Goal: Task Accomplishment & Management: Complete application form

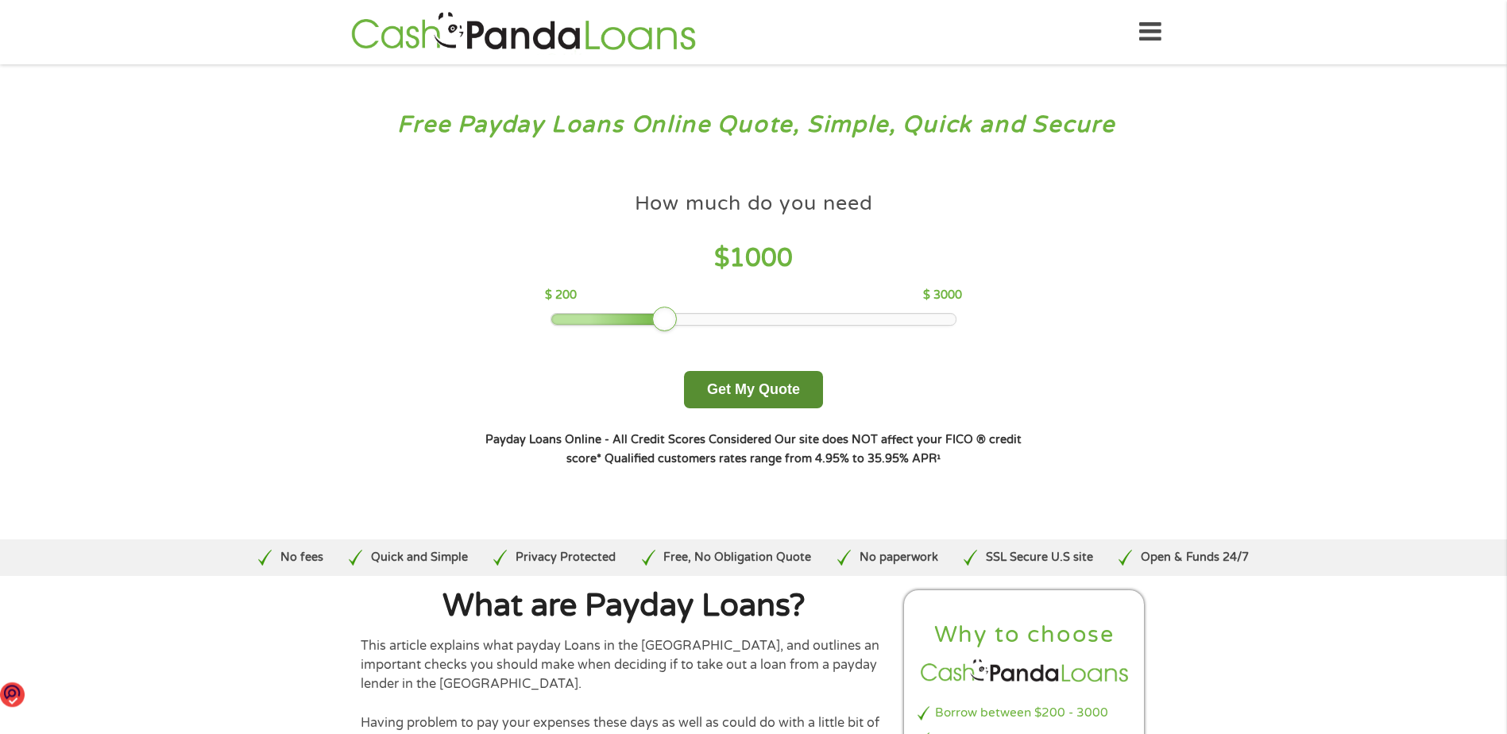
click at [724, 386] on button "Get My Quote" at bounding box center [753, 389] width 139 height 37
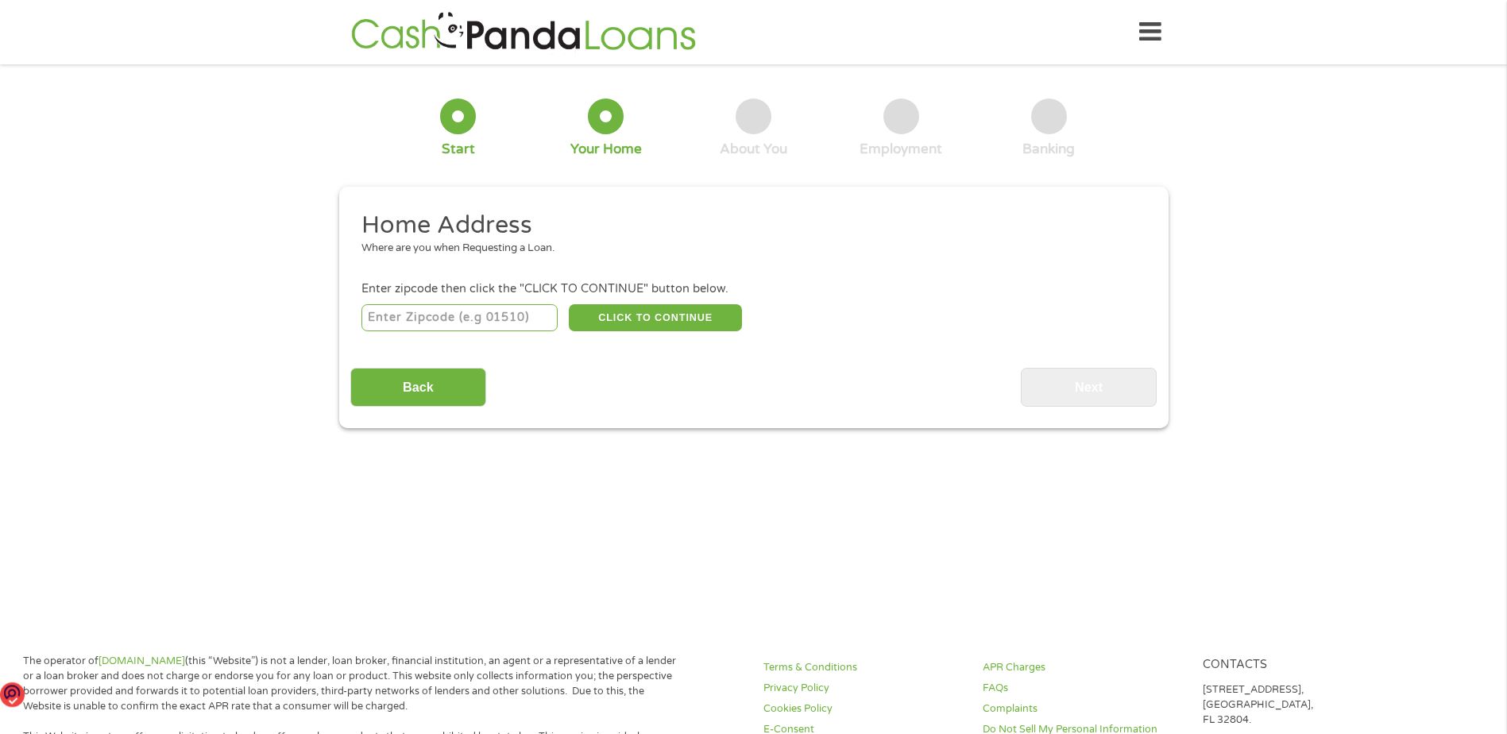
click at [463, 307] on input "number" at bounding box center [459, 317] width 196 height 27
type input "42003"
click at [740, 496] on main "1 Start 2 Your Home 3 About You 4 Employment 5 Banking 6 This field is hidden w…" at bounding box center [753, 343] width 1507 height 536
click at [639, 317] on button "CLICK TO CONTINUE" at bounding box center [655, 317] width 173 height 27
type input "42003"
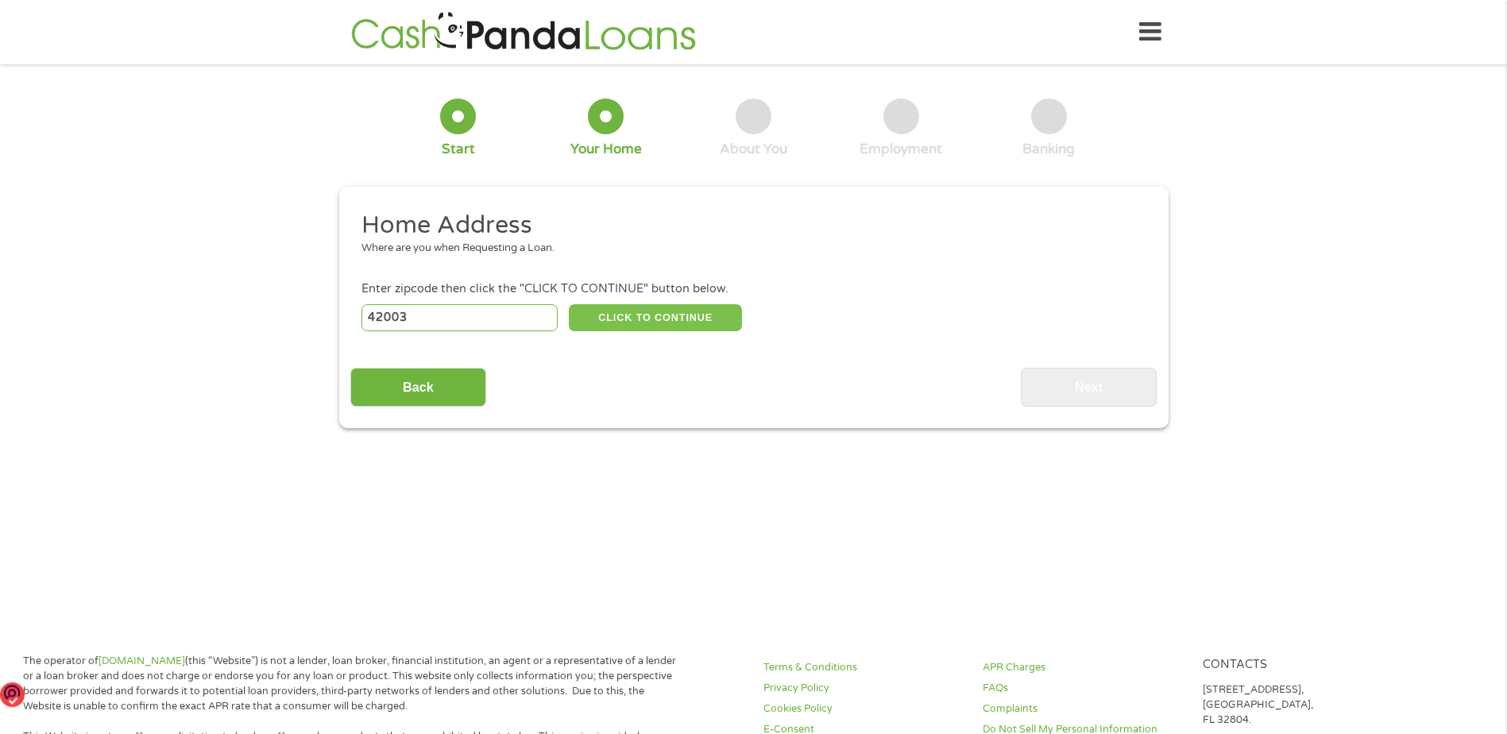
type input "Paducah"
select select "Kentucky"
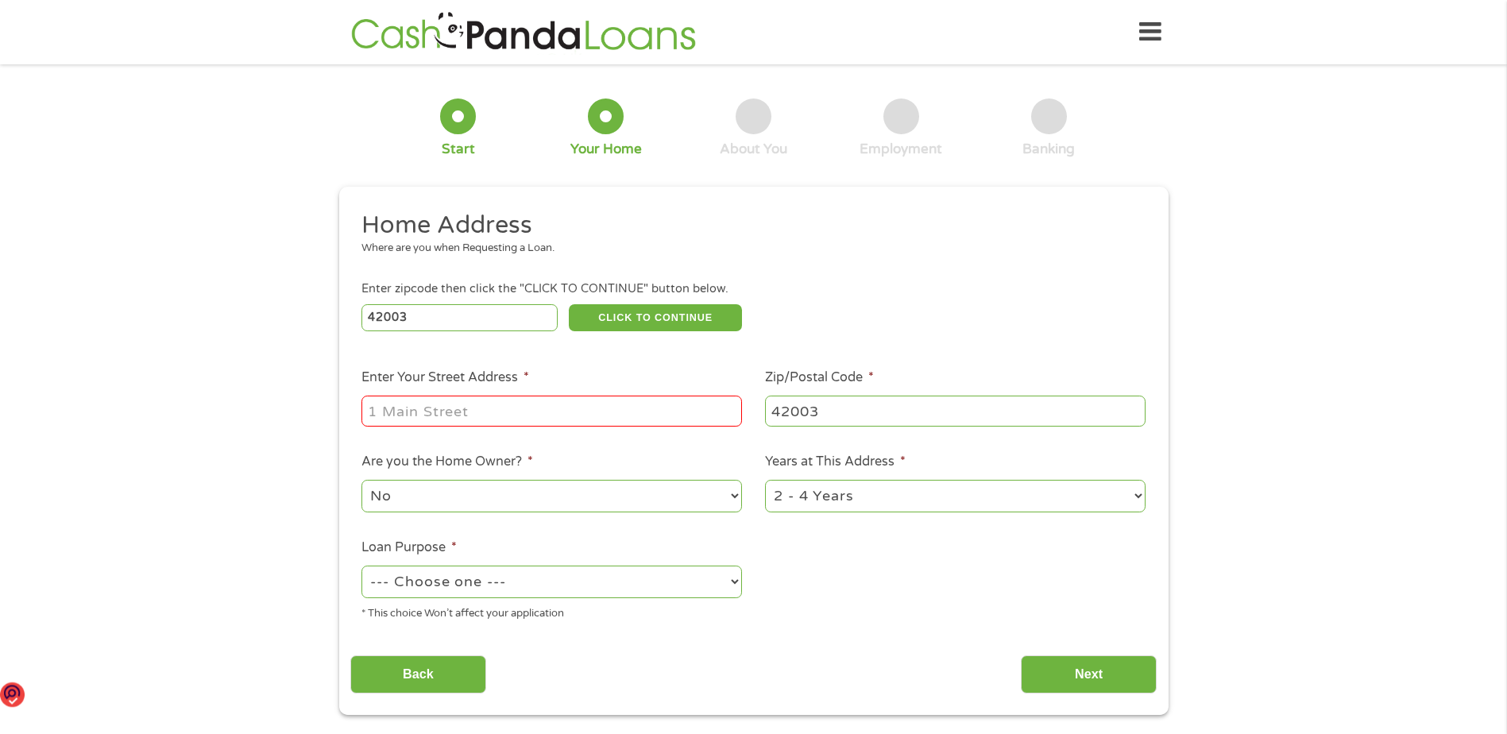
click at [388, 407] on input "Enter Your Street Address *" at bounding box center [551, 411] width 380 height 30
type input "4400 Schneidman Road"
click at [1138, 491] on select "1 Year or less 1 - 2 Years 2 - 4 Years Over 4 Years" at bounding box center [955, 496] width 380 height 33
select select "12months"
click at [765, 480] on select "1 Year or less 1 - 2 Years 2 - 4 Years Over 4 Years" at bounding box center [955, 496] width 380 height 33
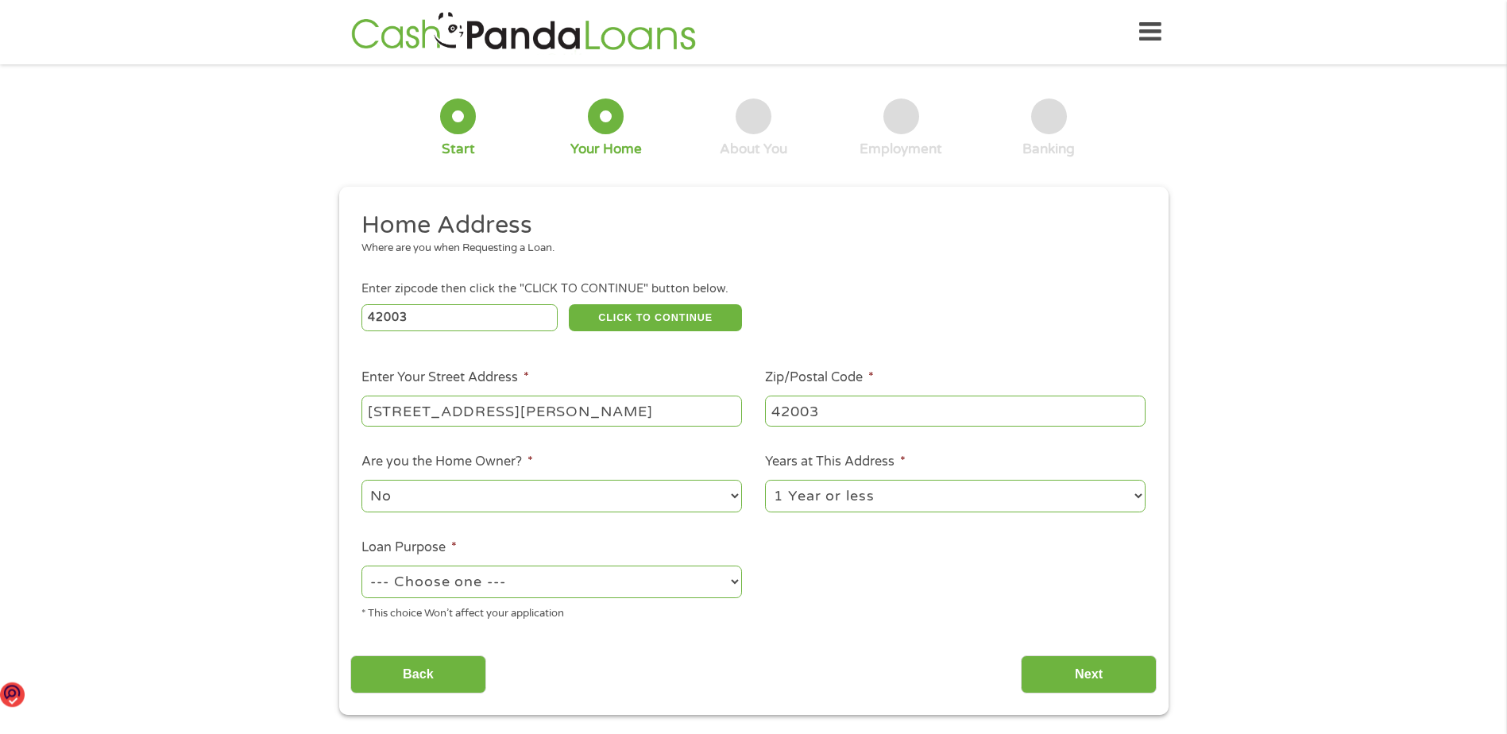
click at [721, 582] on select "--- Choose one --- Pay Bills Debt Consolidation Home Improvement Major Purchase…" at bounding box center [551, 582] width 380 height 33
select select "other"
click at [361, 566] on select "--- Choose one --- Pay Bills Debt Consolidation Home Improvement Major Purchase…" at bounding box center [551, 582] width 380 height 33
click at [736, 576] on select "--- Choose one --- Pay Bills Debt Consolidation Home Improvement Major Purchase…" at bounding box center [551, 582] width 380 height 33
click at [361, 566] on select "--- Choose one --- Pay Bills Debt Consolidation Home Improvement Major Purchase…" at bounding box center [551, 582] width 380 height 33
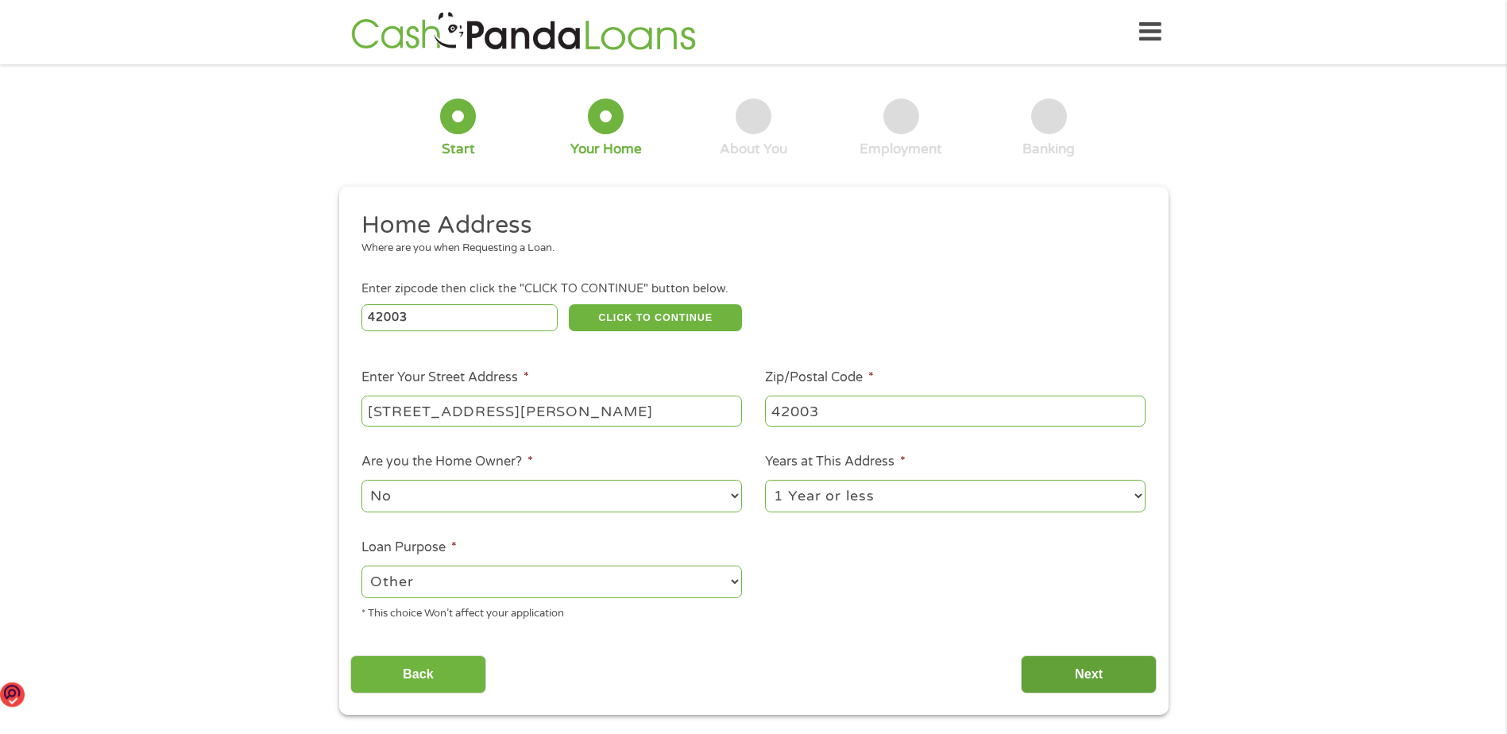
click at [1086, 672] on input "Next" at bounding box center [1089, 674] width 136 height 39
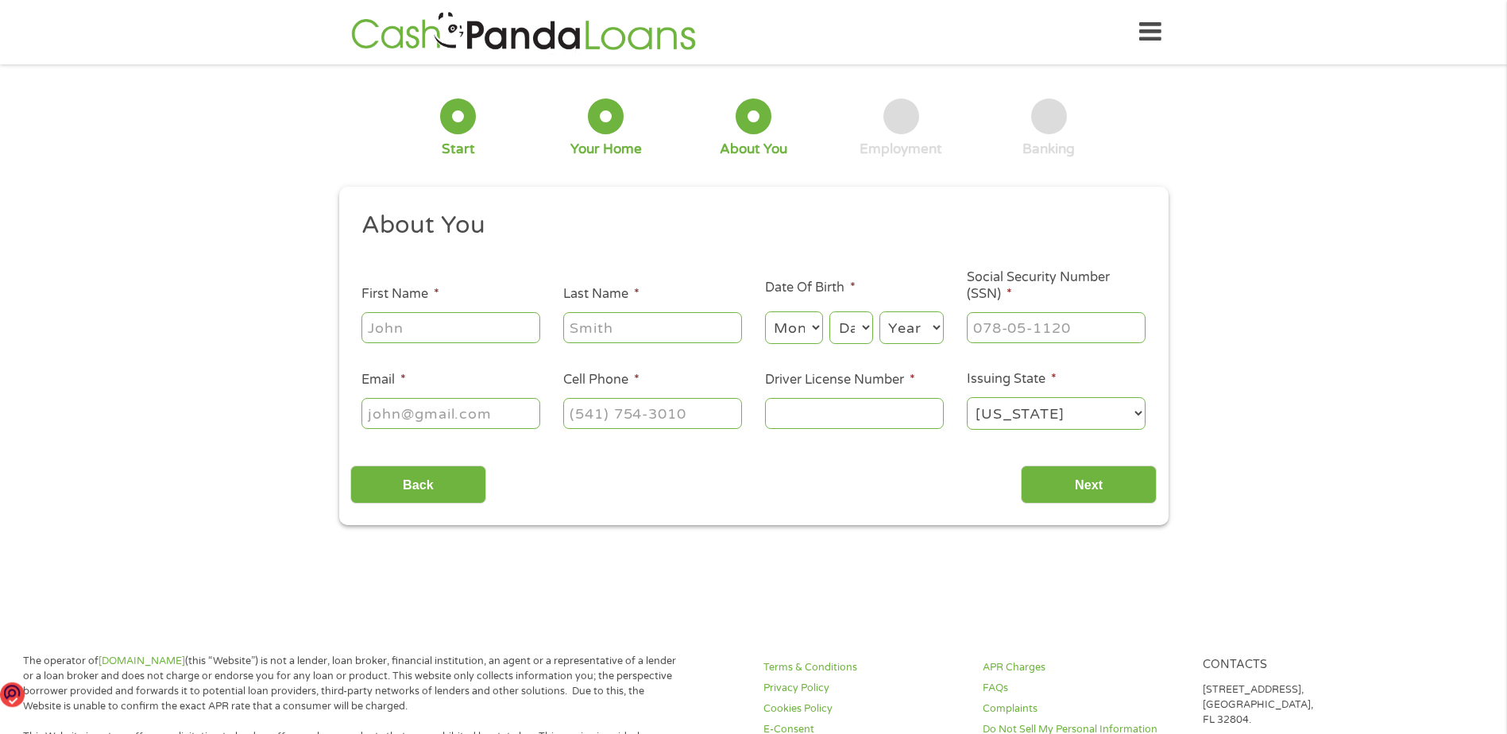
scroll to position [6, 6]
click at [404, 327] on input "First Name *" at bounding box center [450, 327] width 179 height 30
type input "Sharon"
type input "Kluge"
select select "2"
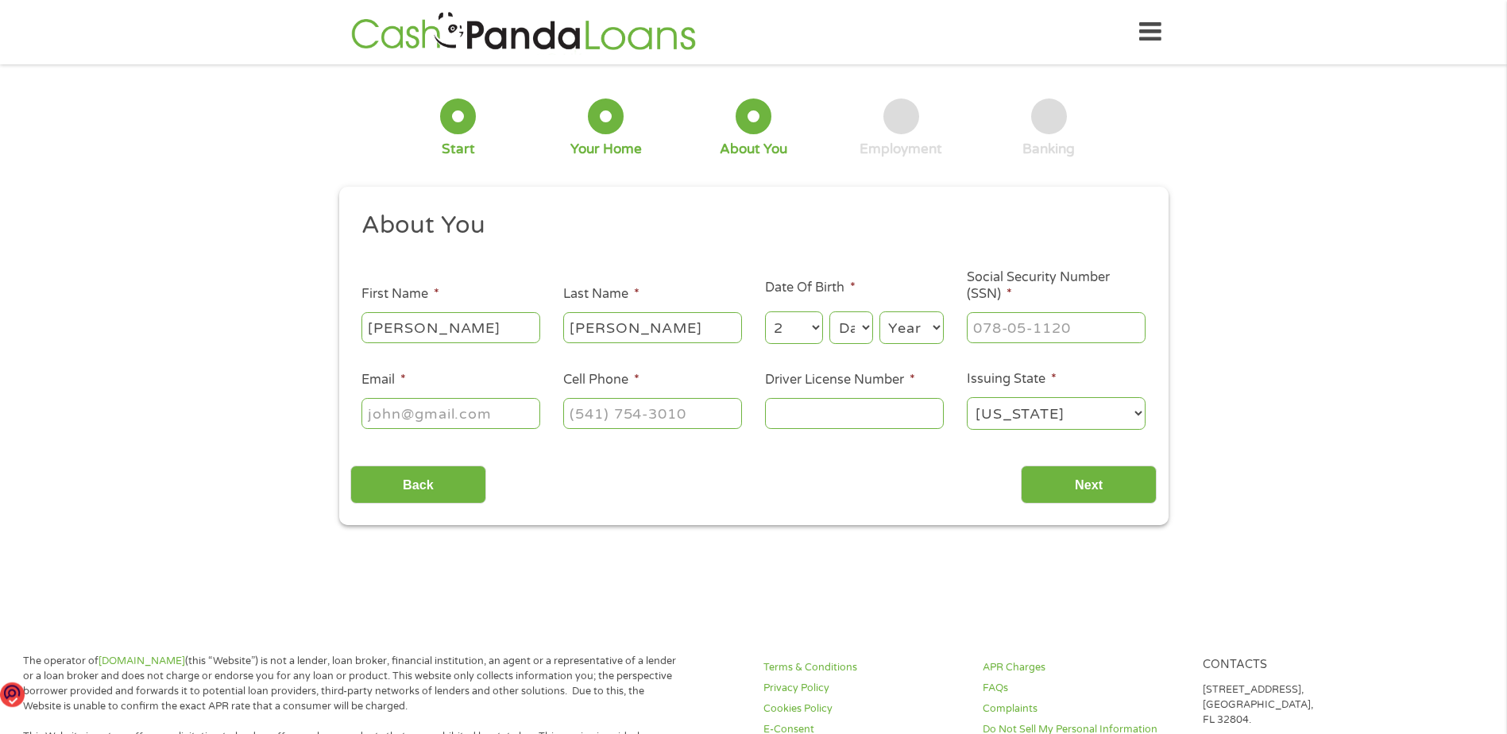
select select "13"
select select "1955"
type input "sharonalea@yahoo.com"
type input "6186383147"
select select "Illinois"
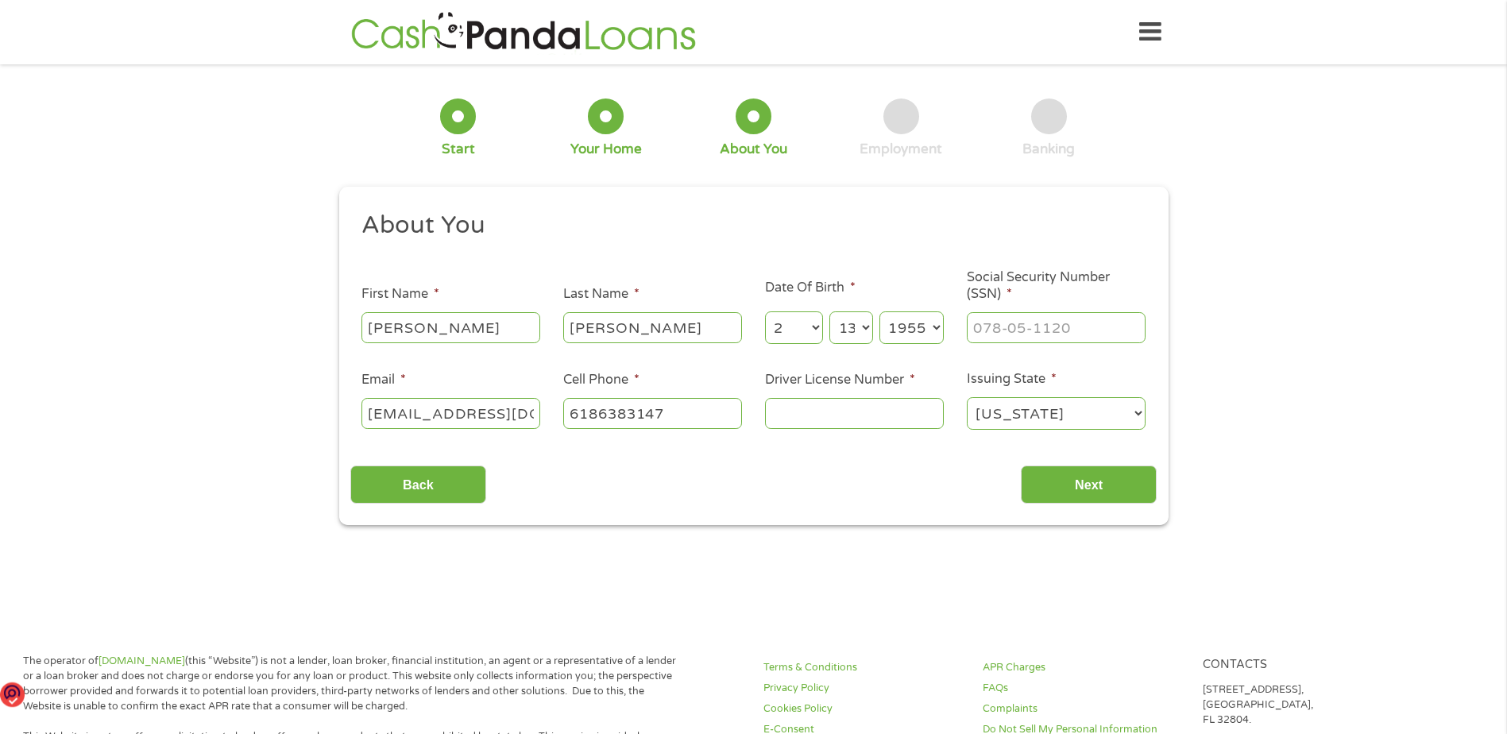
type input "(618) 638-3147"
click at [989, 324] on input "___-__-____" at bounding box center [1056, 327] width 179 height 30
type input "329-50-9596"
click at [804, 406] on input "Driver License Number *" at bounding box center [854, 413] width 179 height 30
type input "K42079255644"
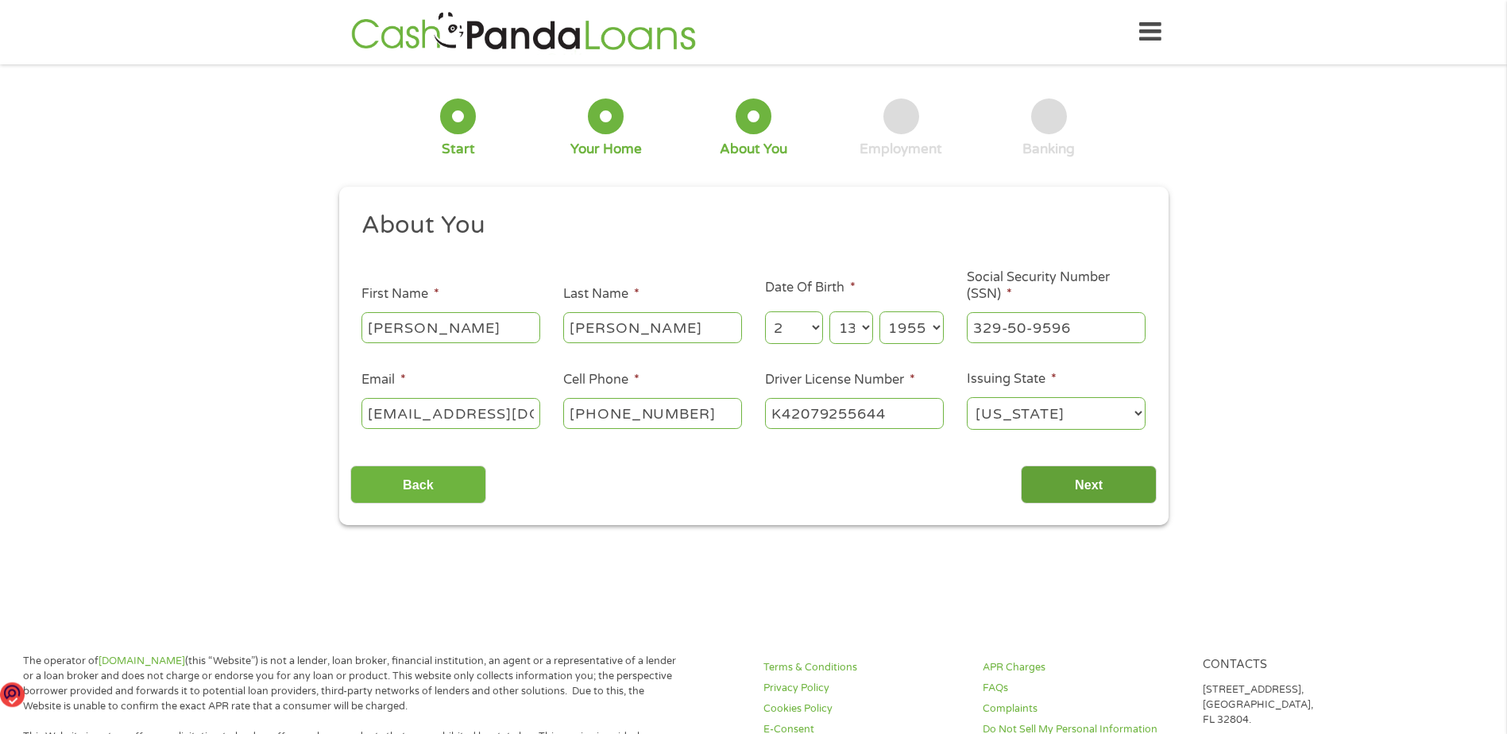
click at [1091, 488] on input "Next" at bounding box center [1089, 484] width 136 height 39
click at [1087, 476] on input "Next" at bounding box center [1089, 484] width 136 height 39
click at [1081, 488] on input "Next" at bounding box center [1089, 484] width 136 height 39
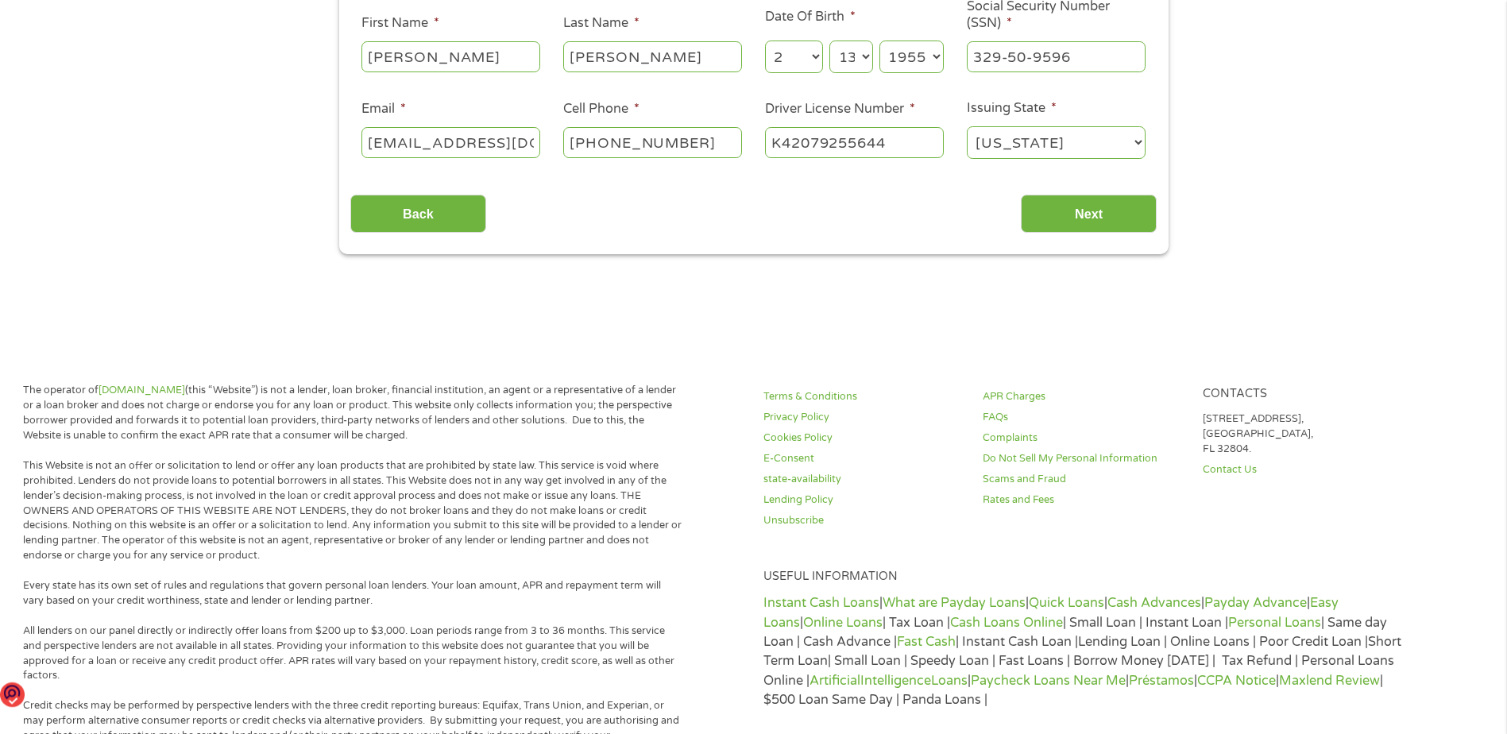
scroll to position [79, 0]
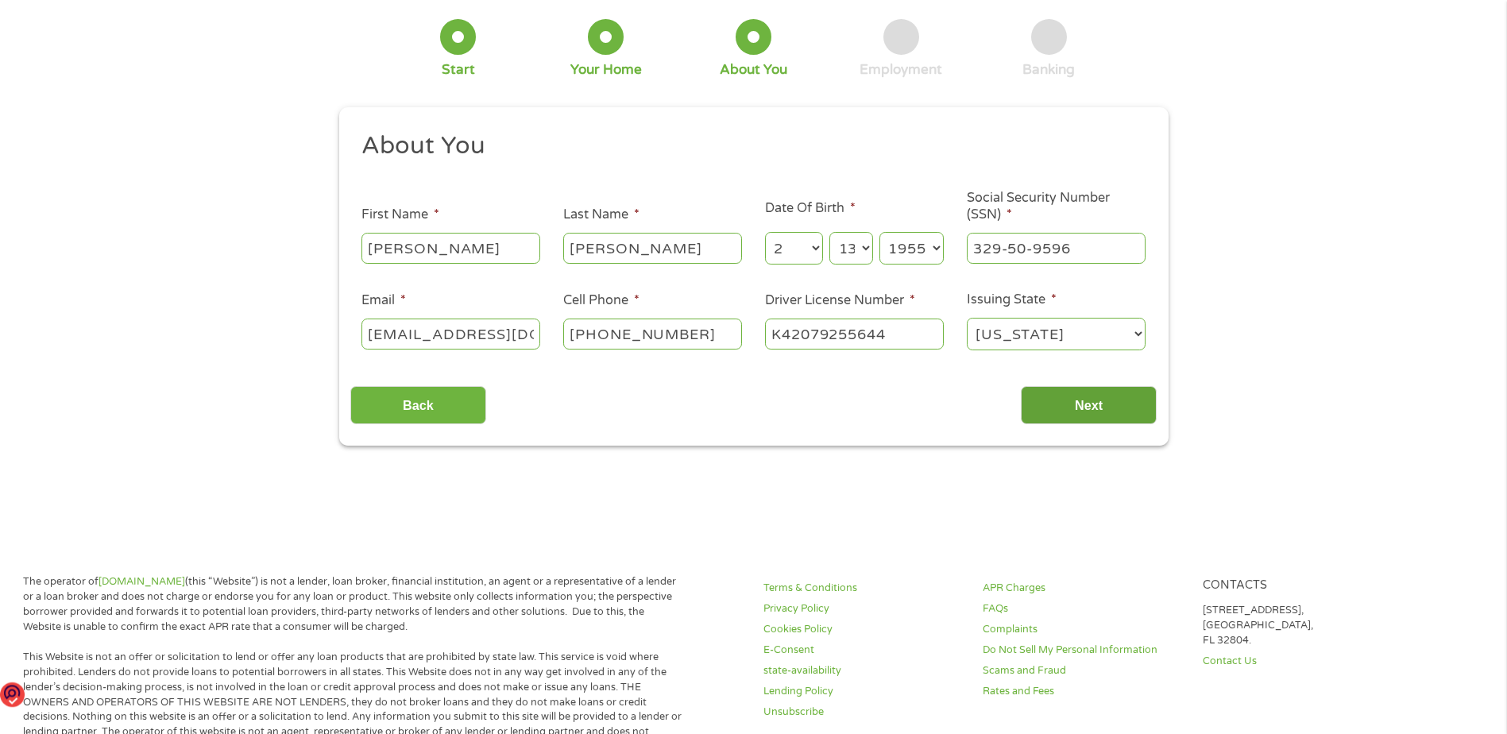
click at [1072, 400] on input "Next" at bounding box center [1089, 405] width 136 height 39
click at [1077, 399] on input "Next" at bounding box center [1089, 405] width 136 height 39
drag, startPoint x: 1077, startPoint y: 399, endPoint x: 720, endPoint y: 392, distance: 356.7
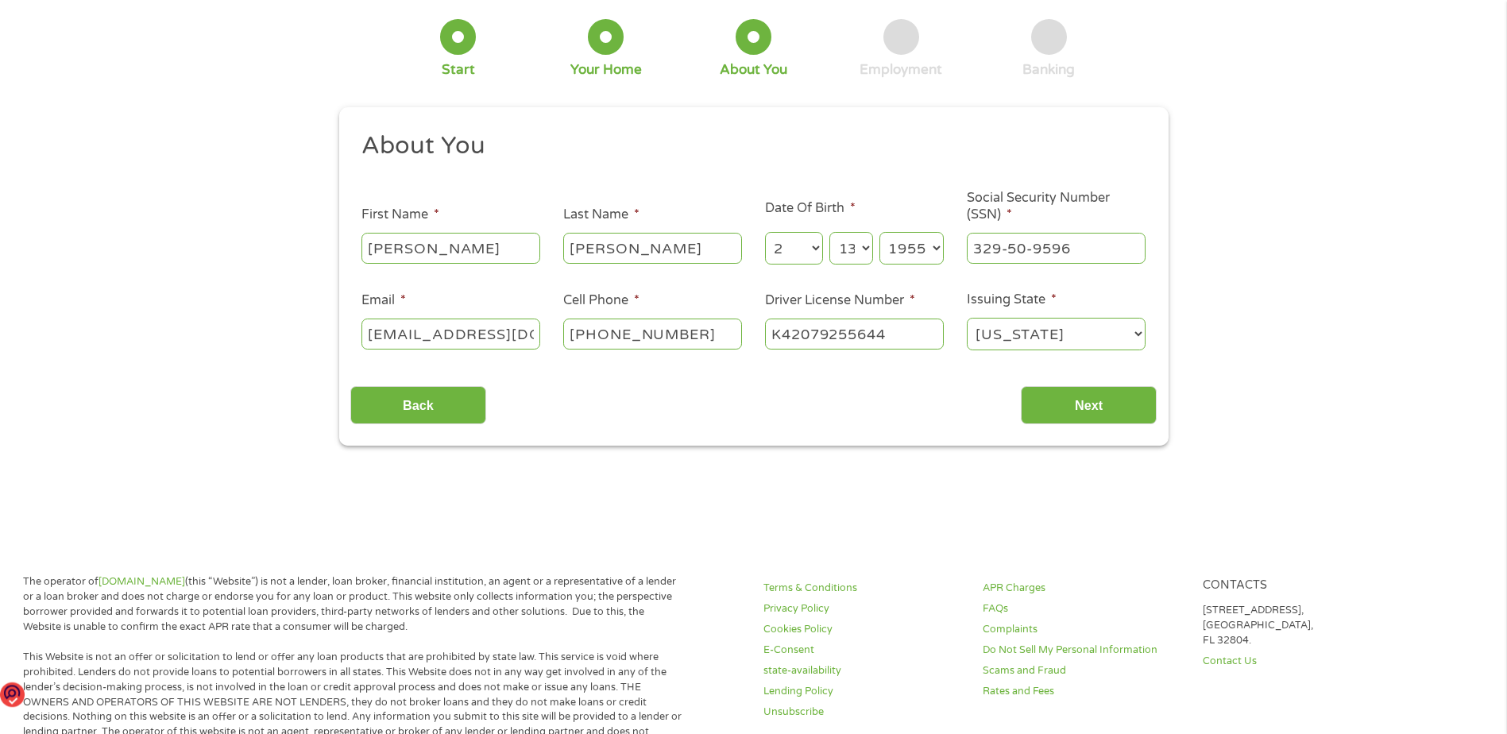
click at [1008, 399] on div "Back Next" at bounding box center [753, 399] width 806 height 50
click at [422, 392] on input "Back" at bounding box center [418, 405] width 136 height 39
click at [1105, 407] on input "Next" at bounding box center [1089, 405] width 136 height 39
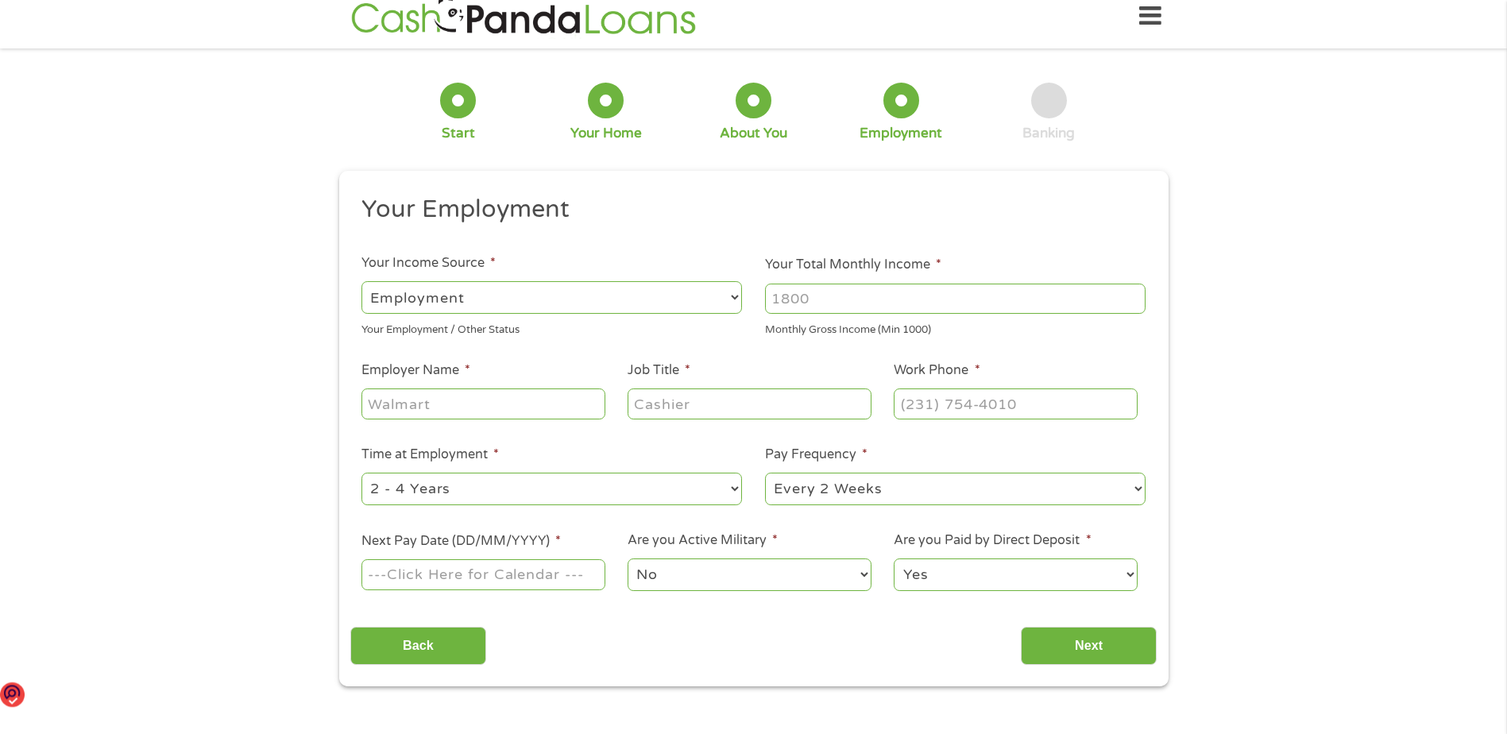
scroll to position [0, 0]
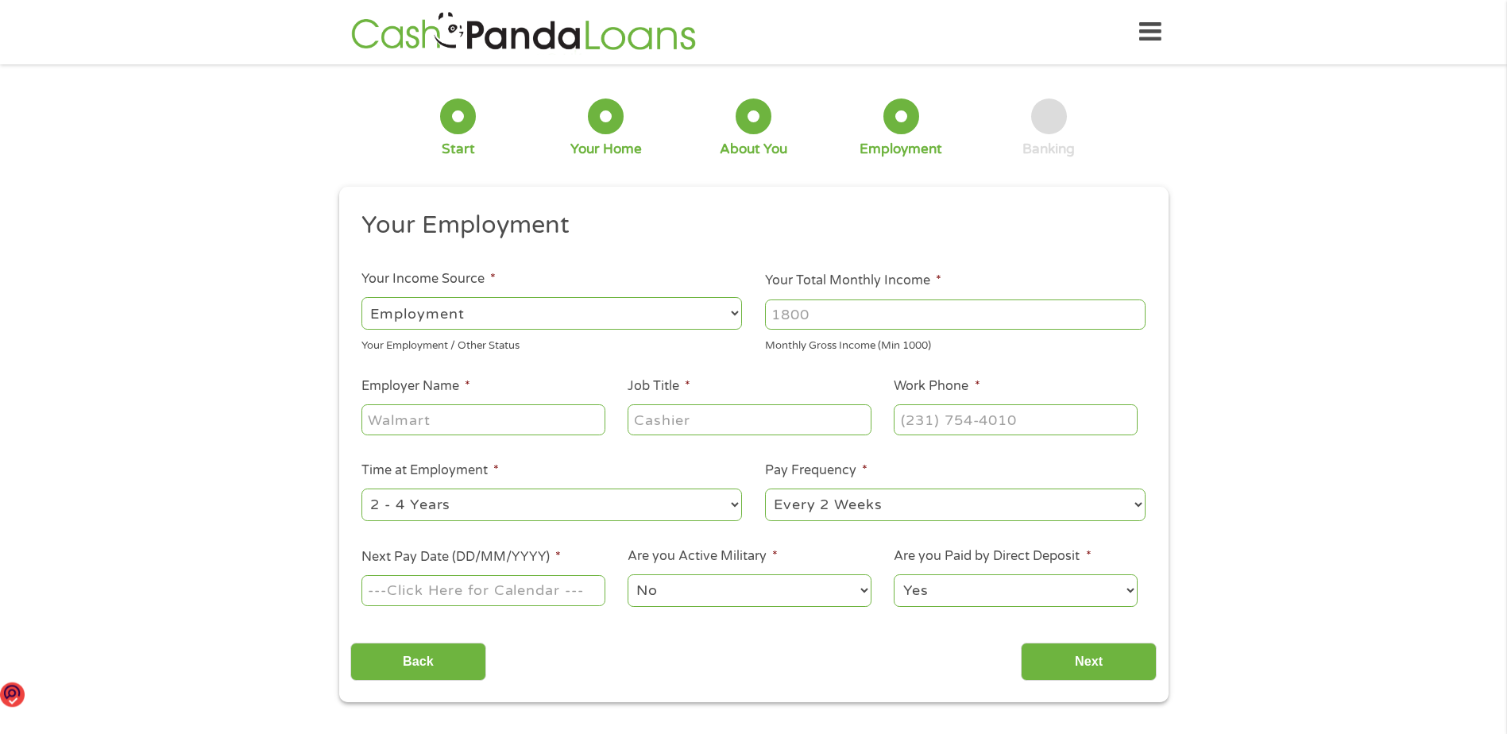
click at [732, 310] on select "--- Choose one --- Employment Self Employed Benefits" at bounding box center [551, 313] width 380 height 33
select select "benefits"
click at [361, 297] on select "--- Choose one --- Employment Self Employed Benefits" at bounding box center [551, 313] width 380 height 33
type input "Other"
type input "(618) 638-3147"
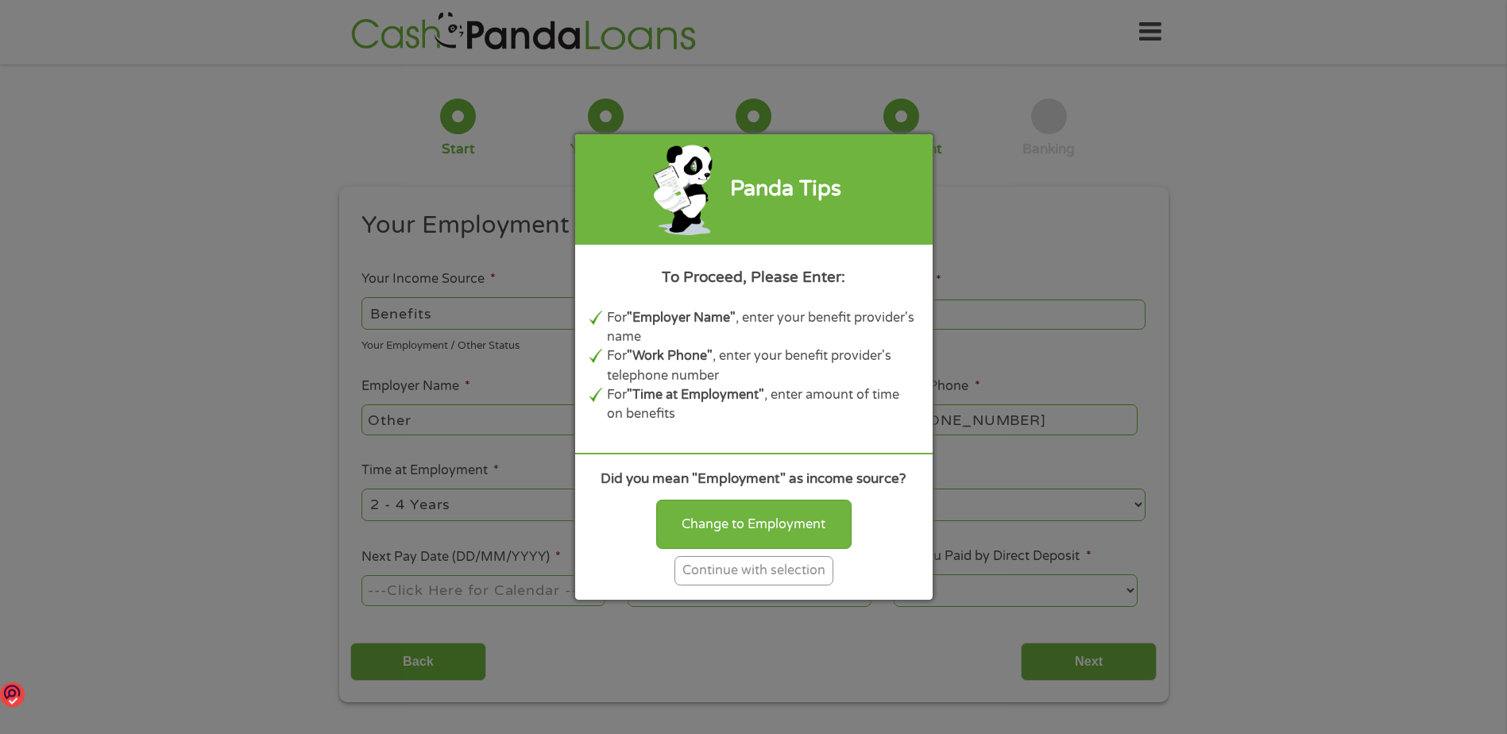
click at [779, 566] on div "Continue with selection" at bounding box center [753, 570] width 159 height 29
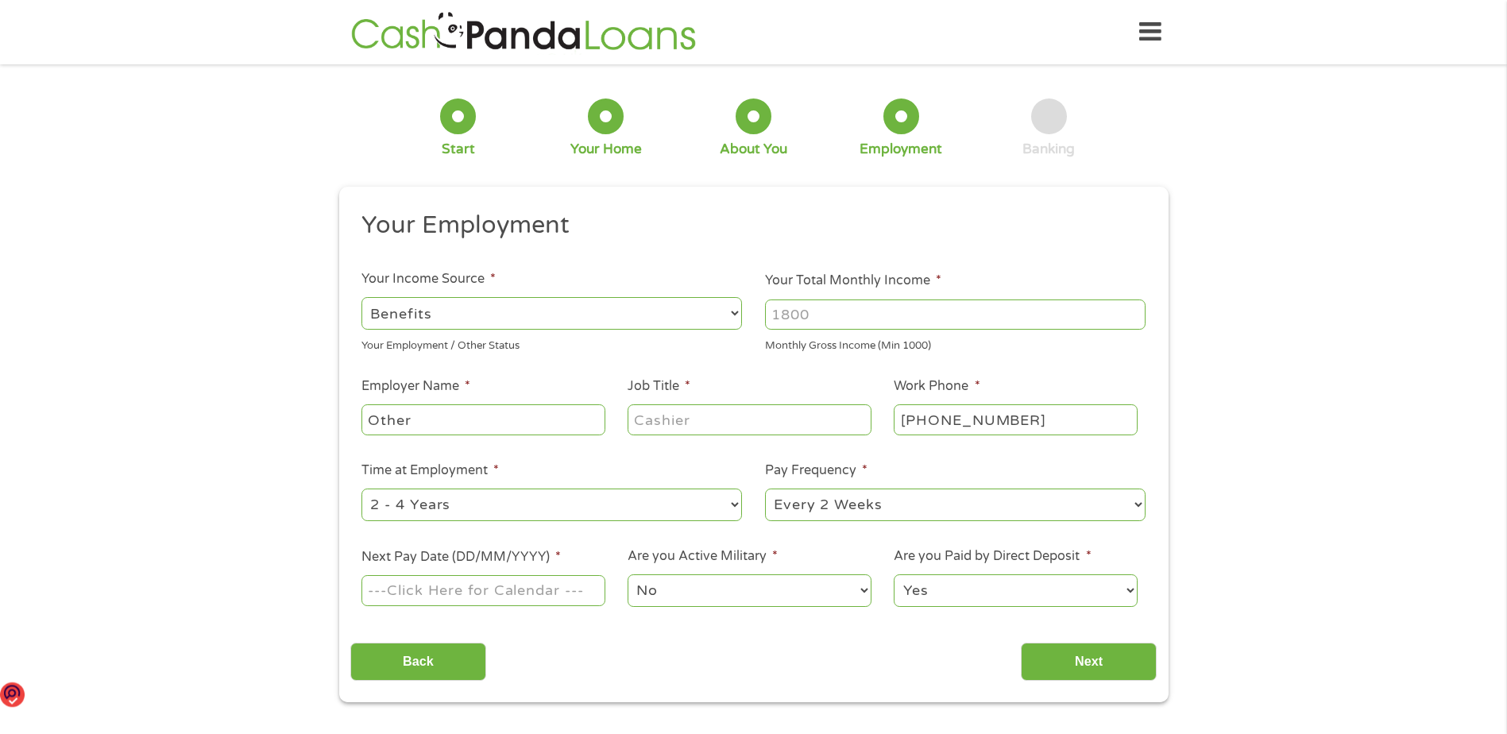
click at [798, 315] on input "Your Total Monthly Income *" at bounding box center [955, 314] width 380 height 30
type input "6100"
click at [480, 417] on input "Other" at bounding box center [482, 419] width 243 height 30
click at [647, 423] on input "Job Title *" at bounding box center [749, 419] width 243 height 30
type input "Retired"
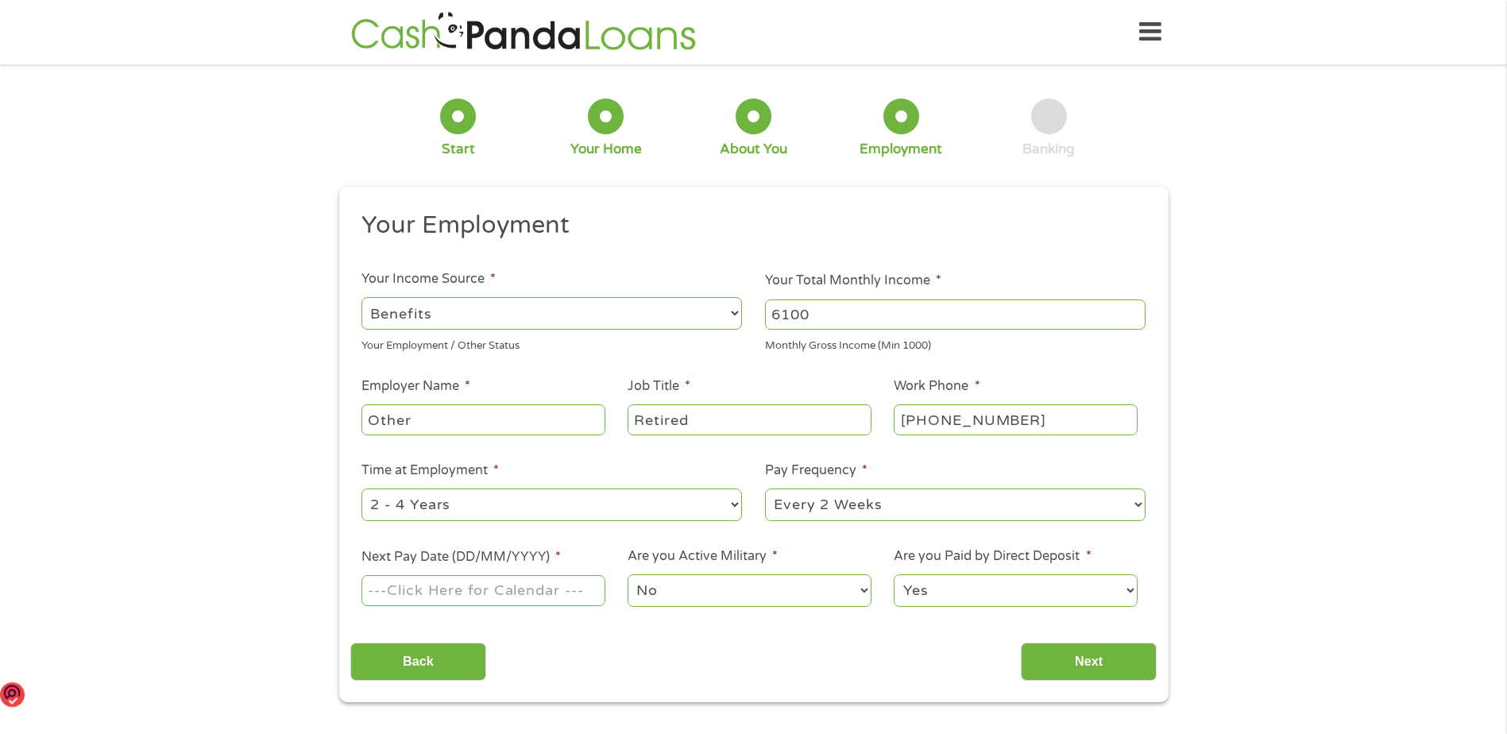
click at [449, 427] on input "Other" at bounding box center [482, 419] width 243 height 30
type input "O"
type input "State of IL pension, soc sec, part timejob"
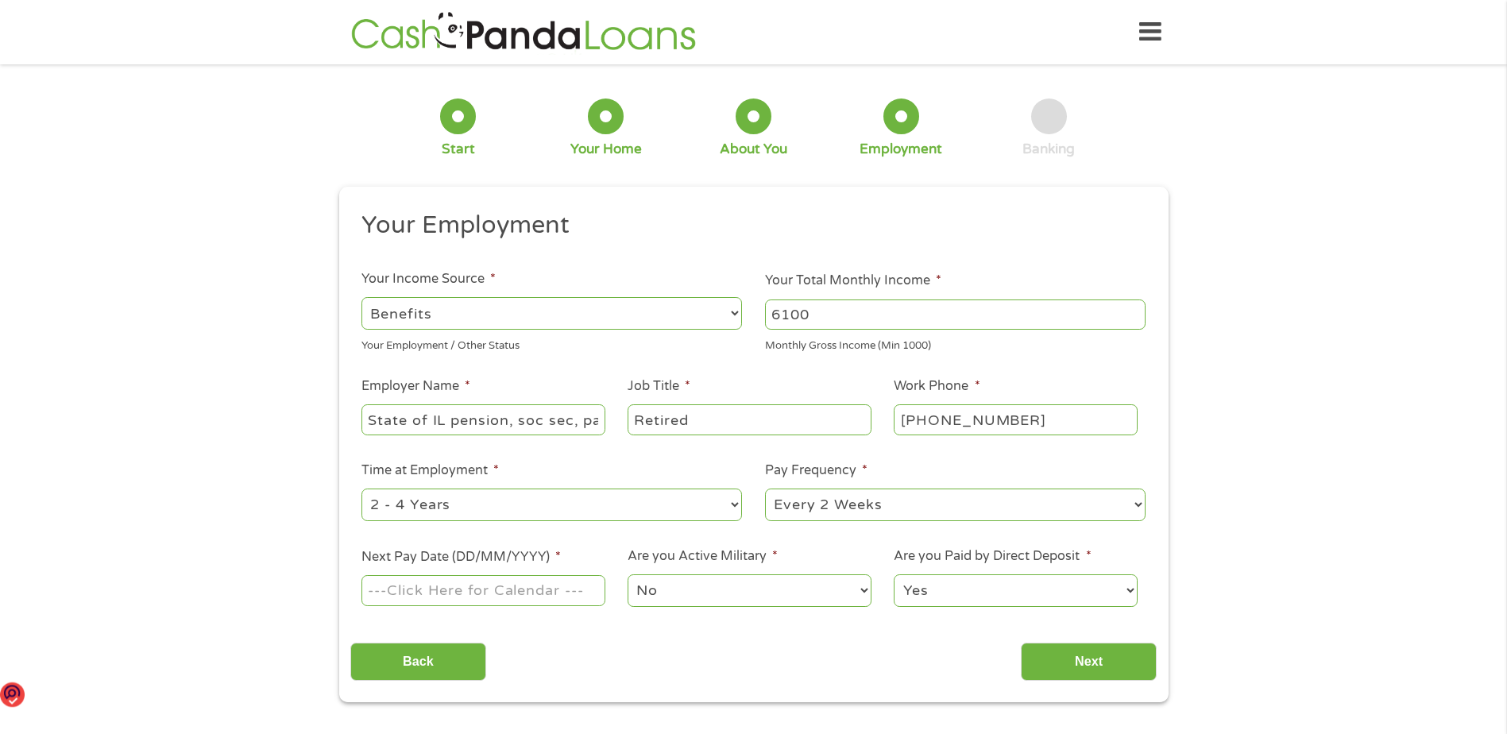
click at [734, 505] on select "--- Choose one --- 1 Year or less 1 - 2 Years 2 - 4 Years Over 4 Years" at bounding box center [551, 505] width 380 height 33
select select "60months"
click at [361, 489] on select "--- Choose one --- 1 Year or less 1 - 2 Years 2 - 4 Years Over 4 Years" at bounding box center [551, 505] width 380 height 33
click at [886, 507] on select "--- Choose one --- Every 2 Weeks Every Week Monthly Semi-Monthly" at bounding box center [955, 505] width 380 height 33
select select "monthly"
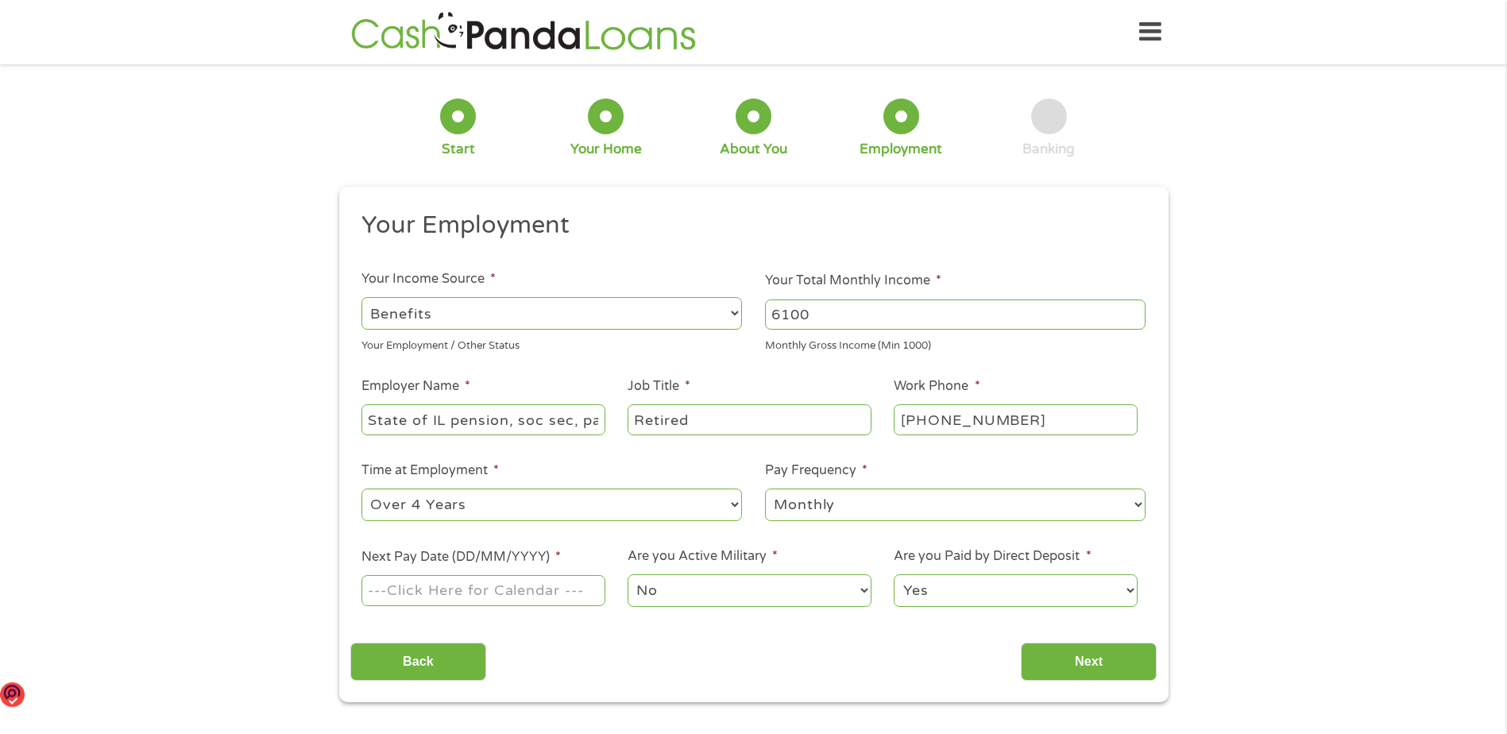
click at [765, 489] on select "--- Choose one --- Every 2 Weeks Every Week Monthly Semi-Monthly" at bounding box center [955, 505] width 380 height 33
click at [442, 579] on input "Next Pay Date (DD/MM/YYYY) *" at bounding box center [482, 590] width 243 height 30
type input "20/10/2025"
click at [1082, 659] on input "Next" at bounding box center [1089, 662] width 136 height 39
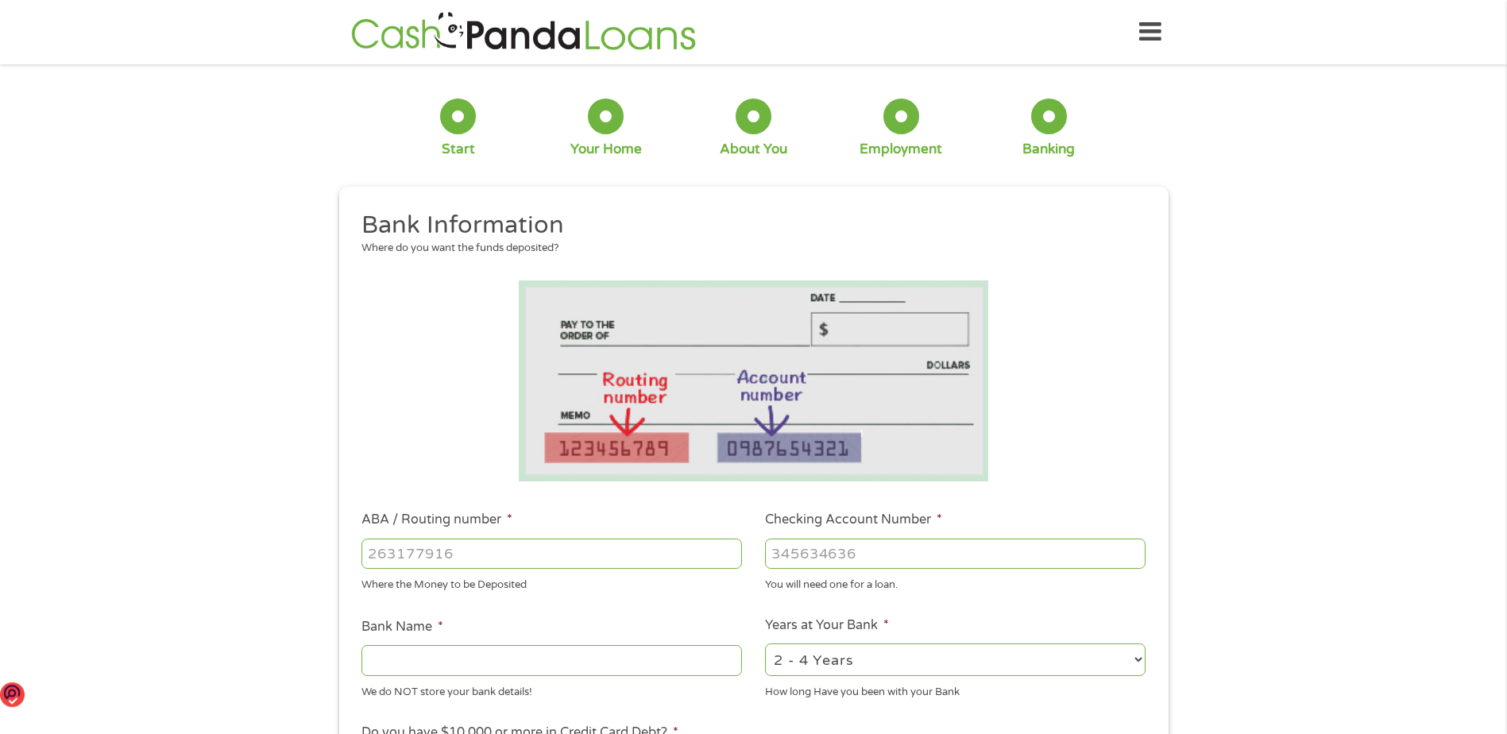
scroll to position [6, 6]
click at [429, 547] on input "ABA / Routing number *" at bounding box center [551, 554] width 380 height 30
type input "081222593"
type input "BANTERRA BANK"
type input "081222593"
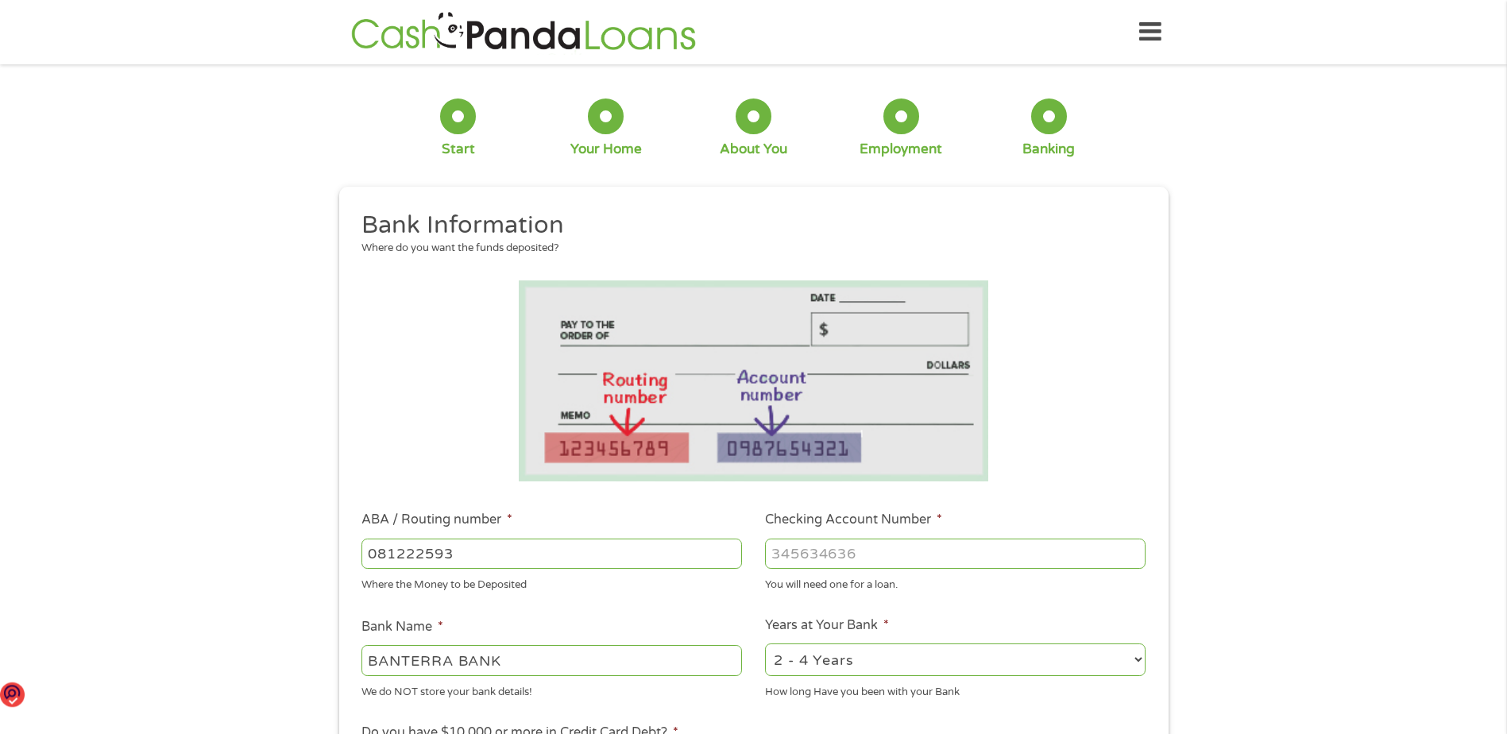
click at [862, 554] on input "Checking Account Number *" at bounding box center [955, 554] width 380 height 30
type input "0060011564"
click at [886, 660] on select "2 - 4 Years 6 - 12 Months 1 - 2 Years Over 4 Years" at bounding box center [955, 659] width 380 height 33
select select "60months"
click at [765, 643] on select "2 - 4 Years 6 - 12 Months 1 - 2 Years Over 4 Years" at bounding box center [955, 659] width 380 height 33
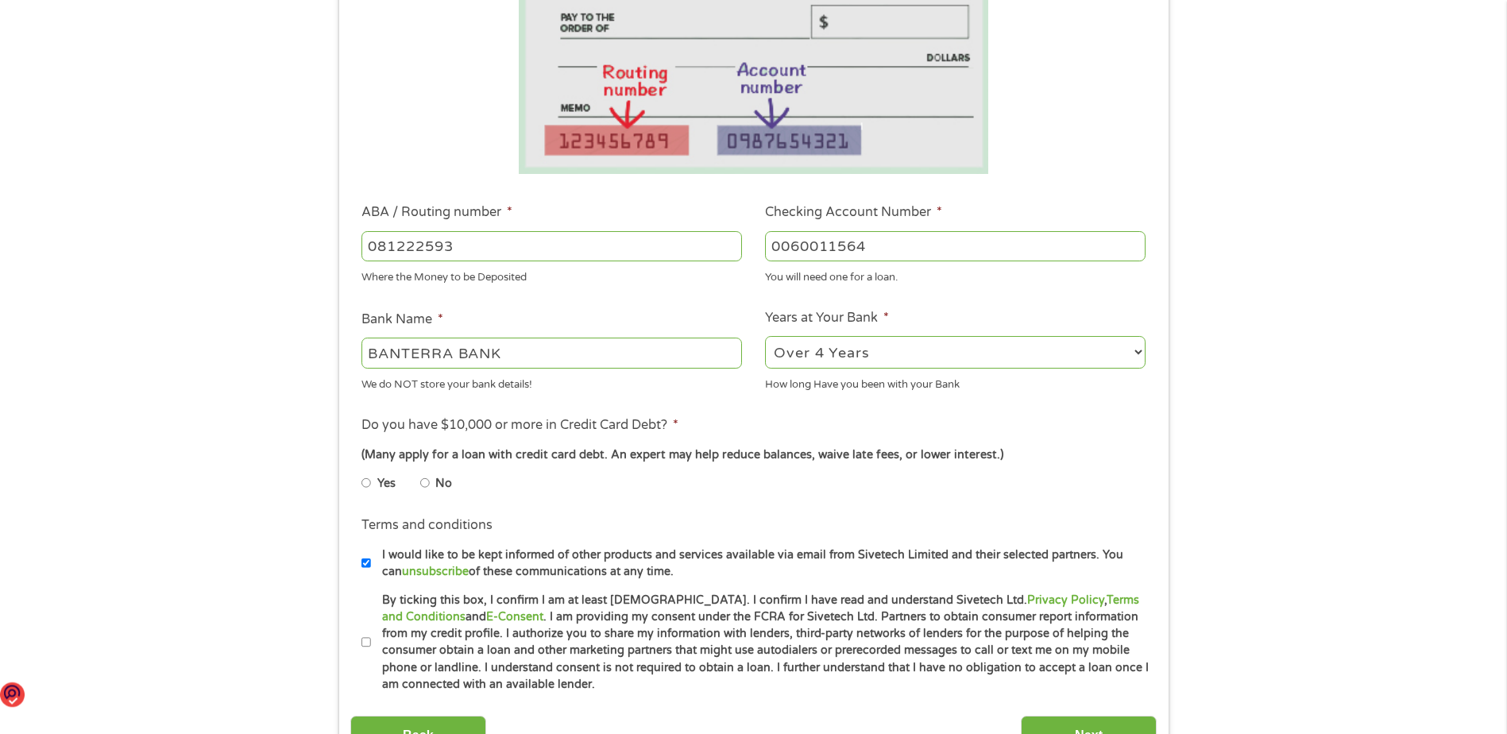
scroll to position [397, 0]
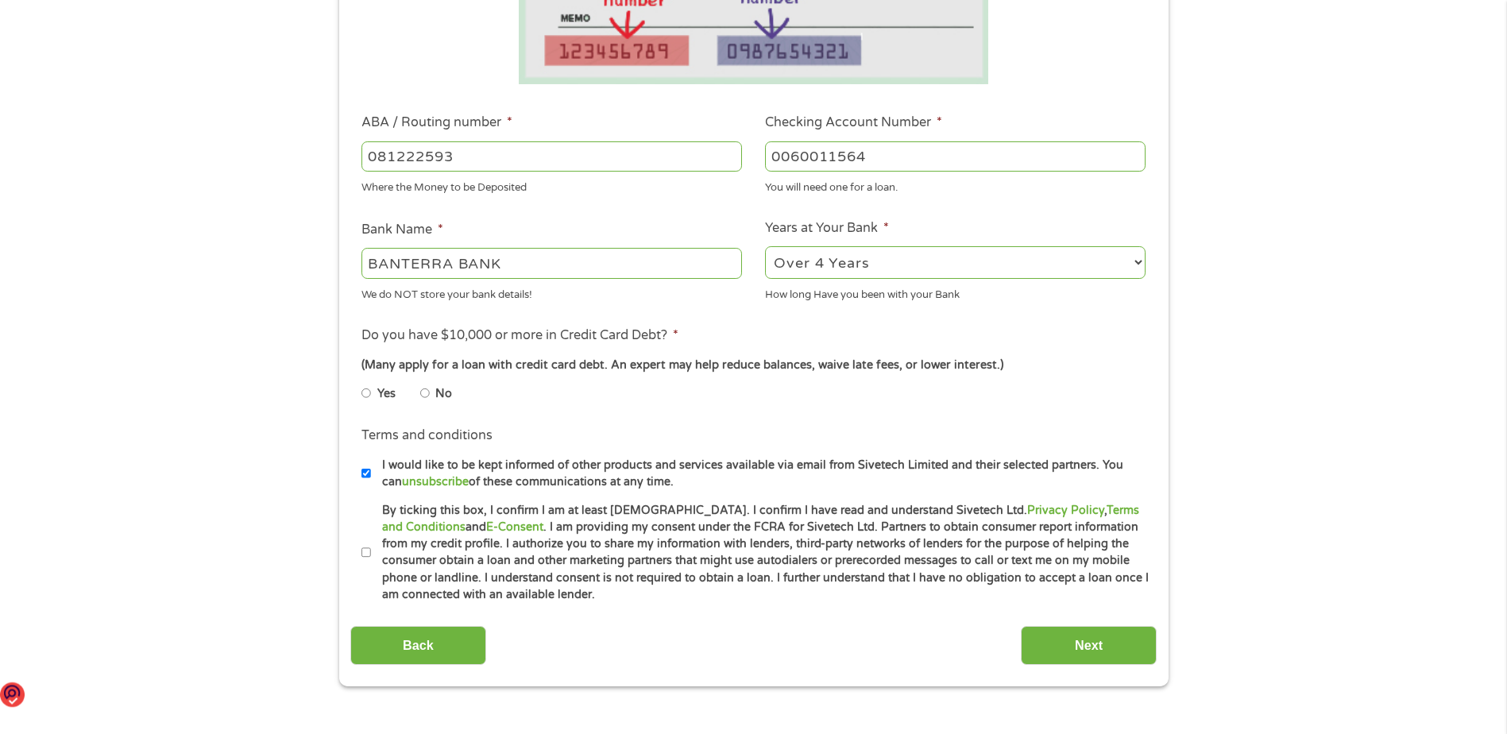
click at [423, 393] on input "No" at bounding box center [425, 392] width 10 height 25
radio input "true"
click at [365, 551] on input "By ticking this box, I confirm I am at least 18 years old. I confirm I have rea…" at bounding box center [366, 552] width 10 height 25
checkbox input "true"
click at [1087, 643] on input "Next" at bounding box center [1089, 645] width 136 height 39
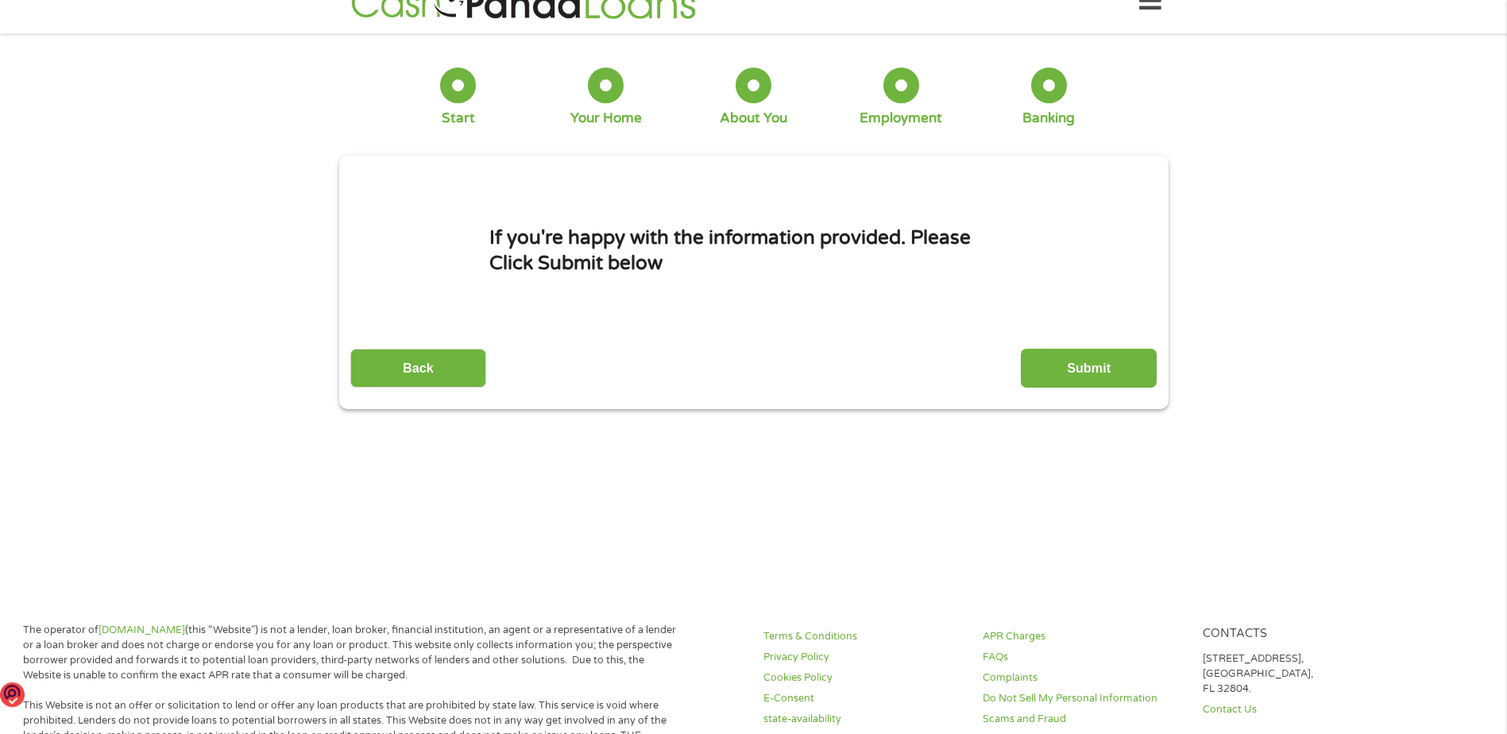
scroll to position [0, 0]
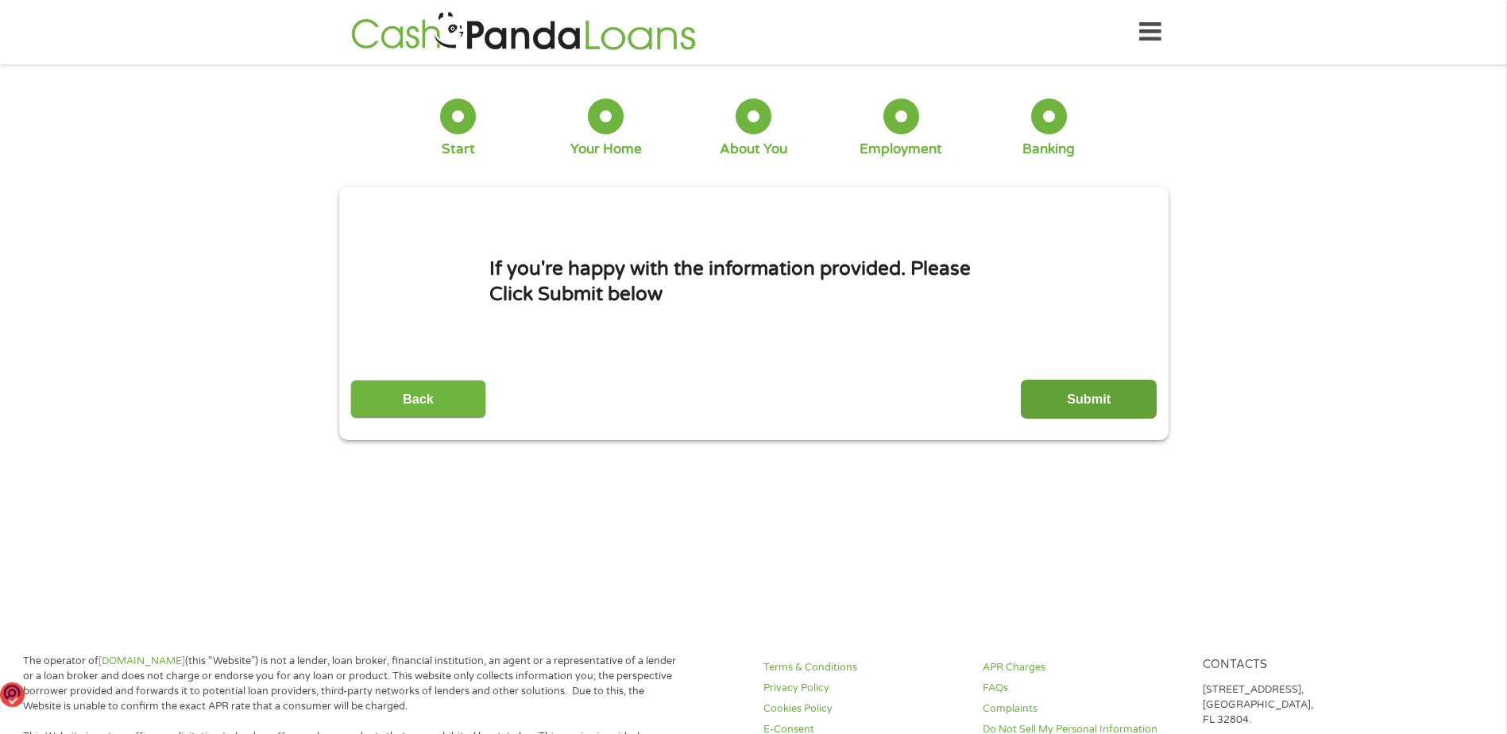
click at [1087, 391] on input "Submit" at bounding box center [1089, 399] width 136 height 39
